Goal: Find specific page/section: Find specific page/section

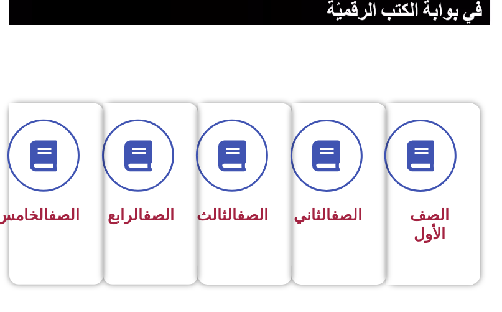
scroll to position [249, 0]
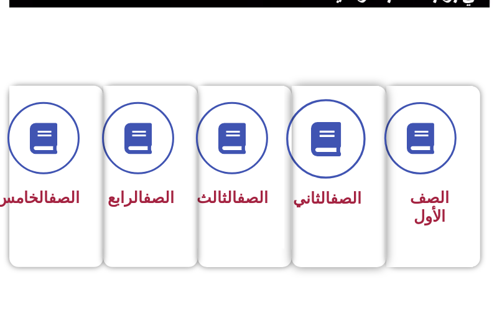
click at [330, 142] on icon at bounding box center [325, 138] width 34 height 34
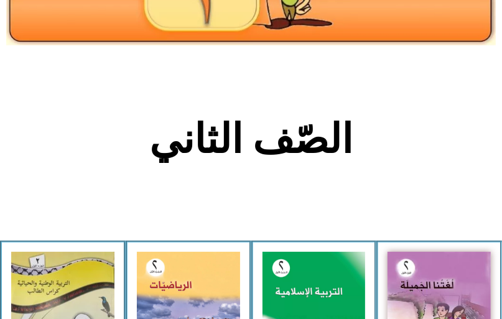
scroll to position [298, 0]
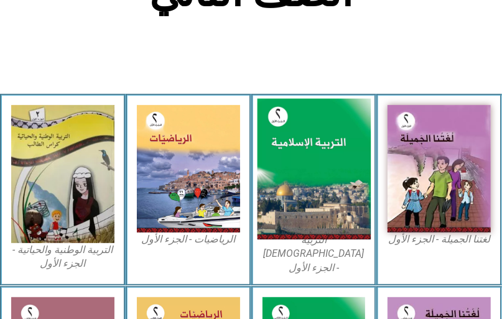
click at [326, 186] on img at bounding box center [313, 169] width 113 height 141
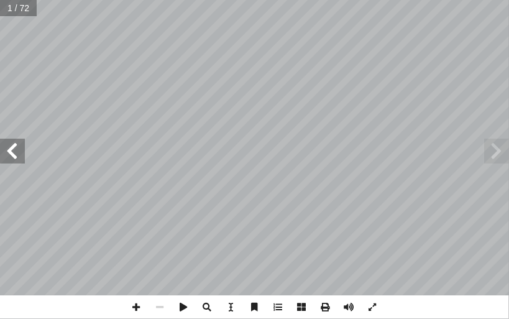
click at [15, 154] on span at bounding box center [12, 151] width 25 height 25
click at [16, 154] on span at bounding box center [12, 151] width 25 height 25
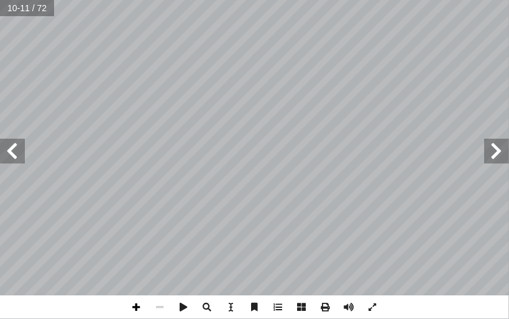
click at [141, 309] on span at bounding box center [137, 307] width 24 height 24
